Goal: Find specific fact: Find specific fact

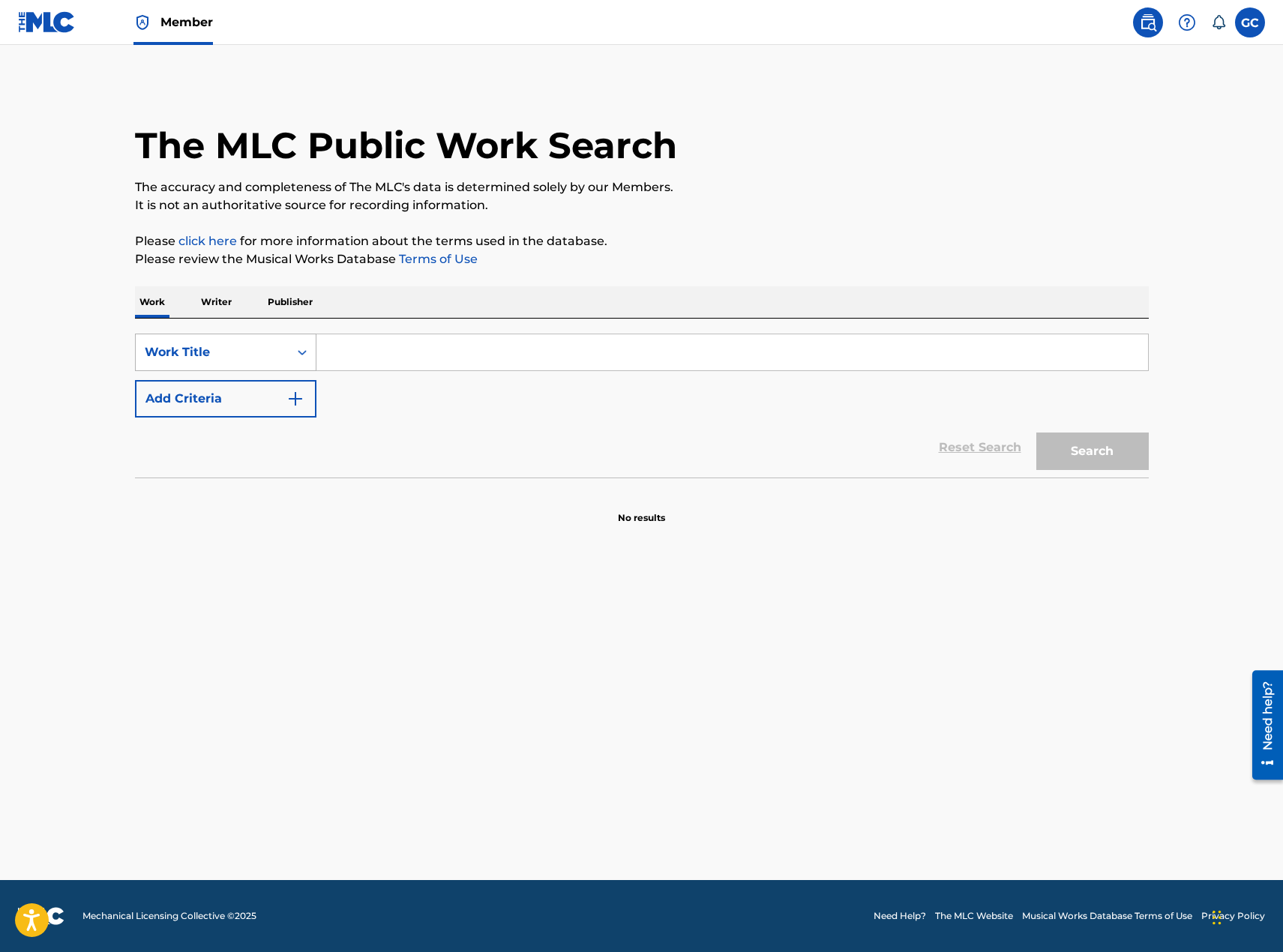
click at [263, 349] on div "Work Title" at bounding box center [211, 353] width 135 height 18
click at [262, 374] on div "MLC Song Code" at bounding box center [225, 389] width 180 height 38
click at [415, 342] on input "Search Form" at bounding box center [732, 352] width 832 height 36
type input "WA9MMD"
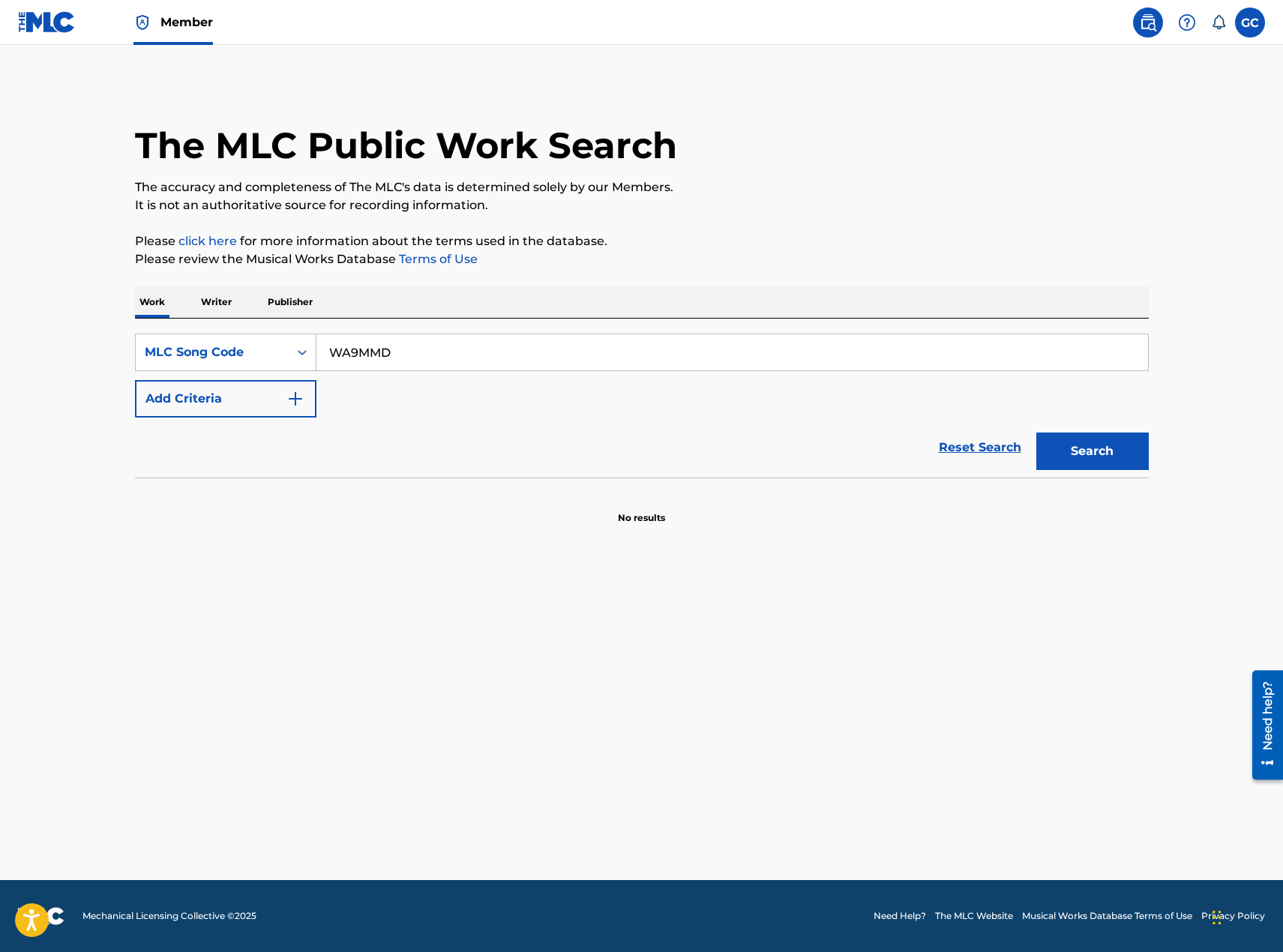
click at [1036, 433] on button "Search" at bounding box center [1092, 451] width 113 height 38
